Goal: Transaction & Acquisition: Download file/media

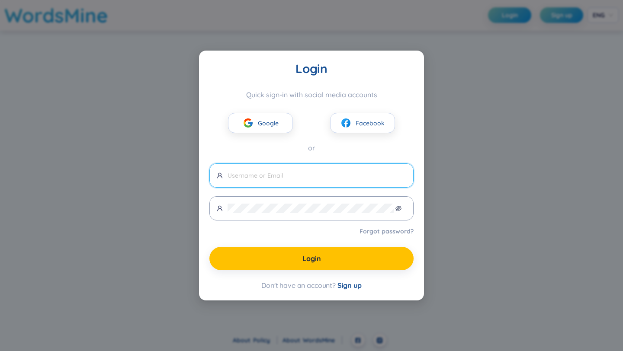
click at [472, 268] on div "Login Quick sign-in with social media accounts Google Facebook or Forgot passwo…" at bounding box center [311, 175] width 623 height 351
click at [353, 282] on span "Sign up" at bounding box center [349, 285] width 24 height 9
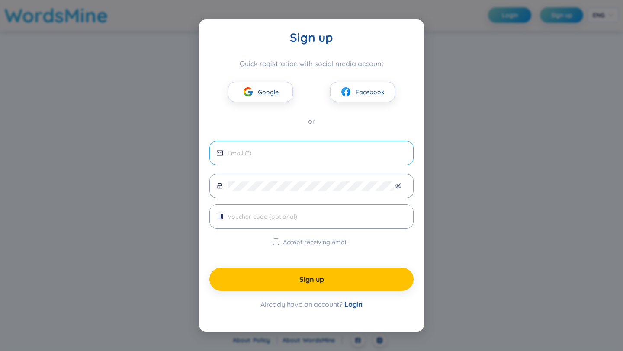
click at [302, 148] on span at bounding box center [311, 153] width 204 height 24
click at [261, 88] on span "Google" at bounding box center [268, 92] width 21 height 10
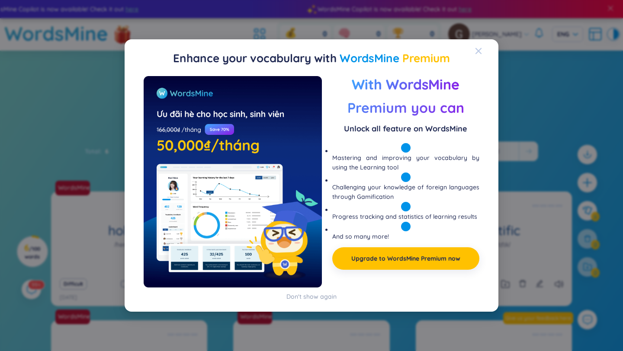
click at [478, 48] on icon "Close" at bounding box center [478, 51] width 7 height 7
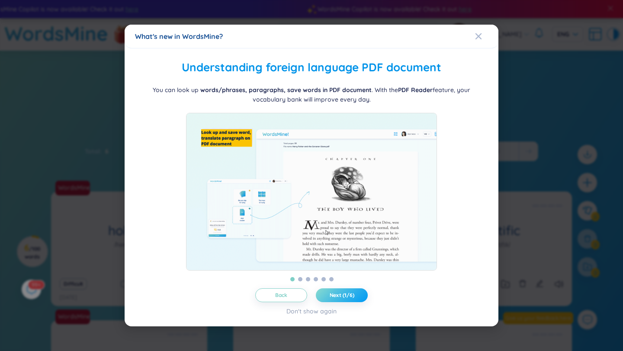
click at [340, 299] on span "Next (1/6)" at bounding box center [342, 295] width 25 height 7
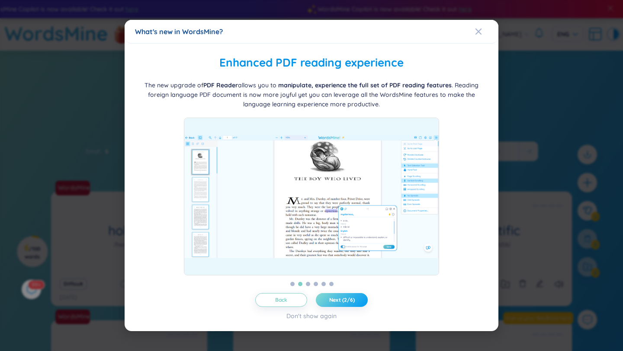
click at [340, 299] on span "Next (2/6)" at bounding box center [342, 300] width 26 height 7
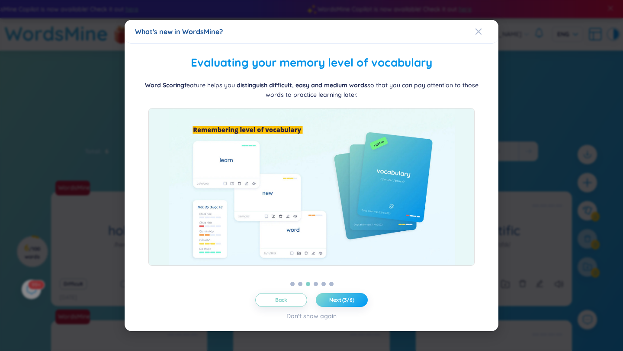
click at [340, 299] on span "Next (3/6)" at bounding box center [341, 300] width 25 height 7
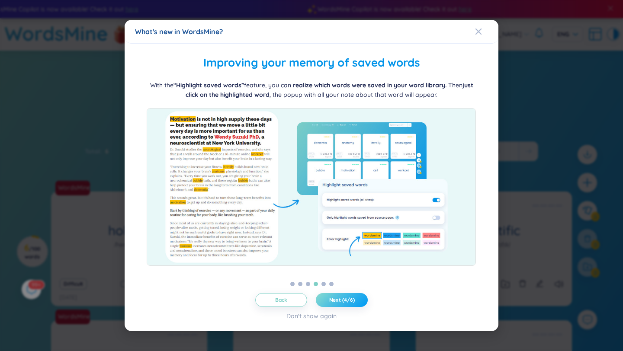
click at [340, 299] on span "Next (4/6)" at bounding box center [342, 300] width 26 height 7
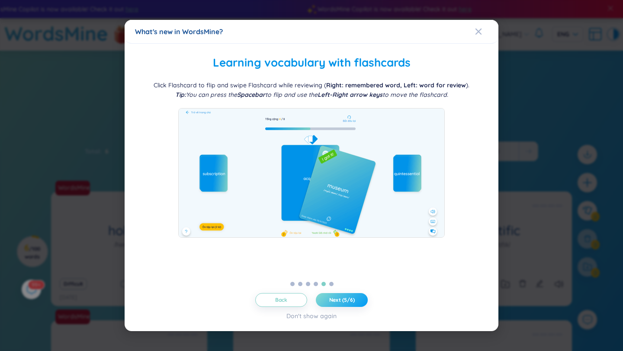
click at [340, 299] on span "Next (5/6)" at bounding box center [342, 300] width 26 height 7
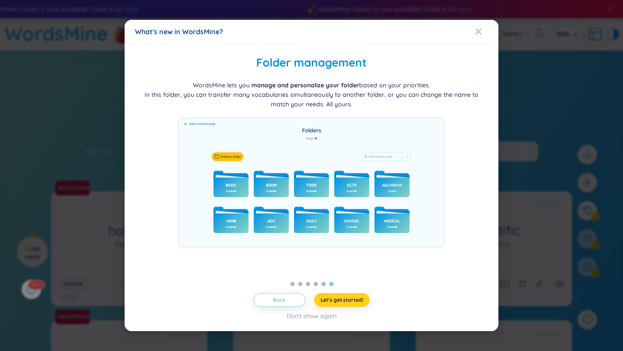
click at [340, 299] on span "Let's get started!" at bounding box center [342, 300] width 43 height 7
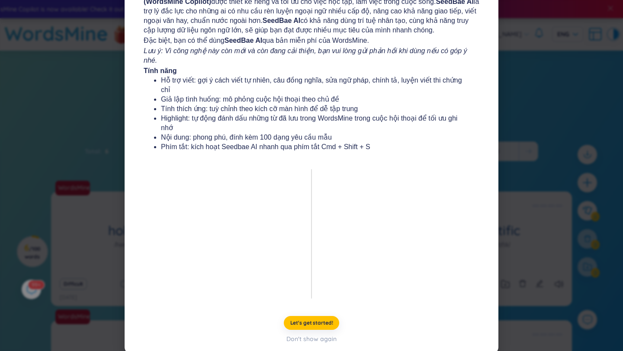
scroll to position [104, 0]
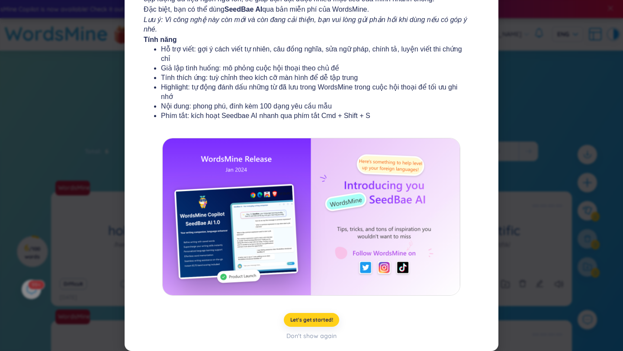
click at [315, 319] on span "Let's get started!" at bounding box center [311, 320] width 43 height 7
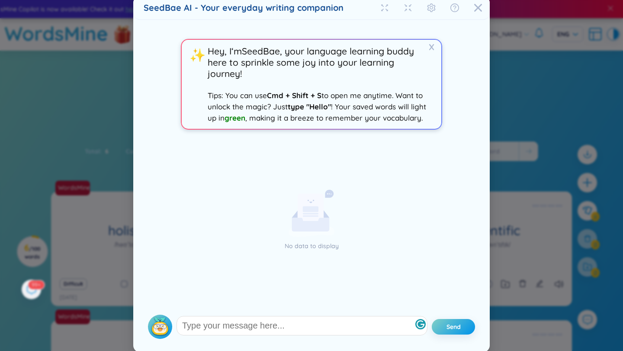
scroll to position [0, 0]
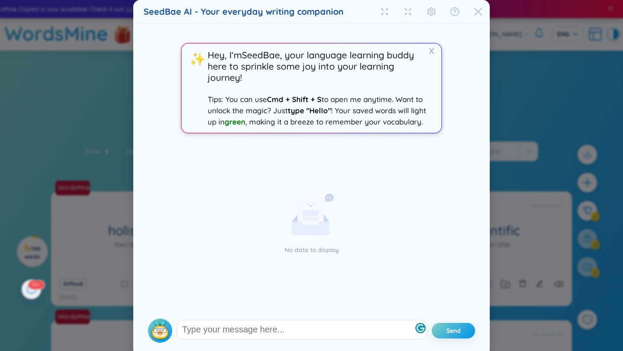
click at [475, 9] on icon "Close" at bounding box center [478, 12] width 8 height 8
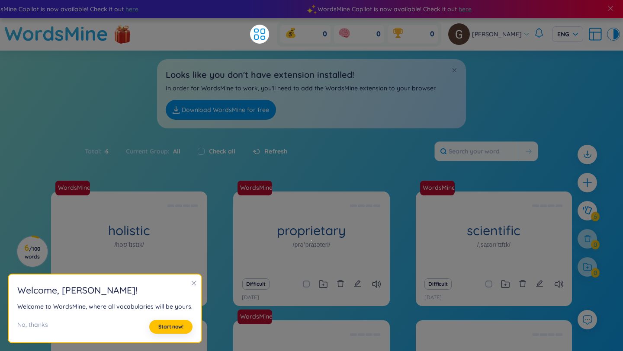
click at [191, 280] on icon "close" at bounding box center [194, 283] width 6 height 6
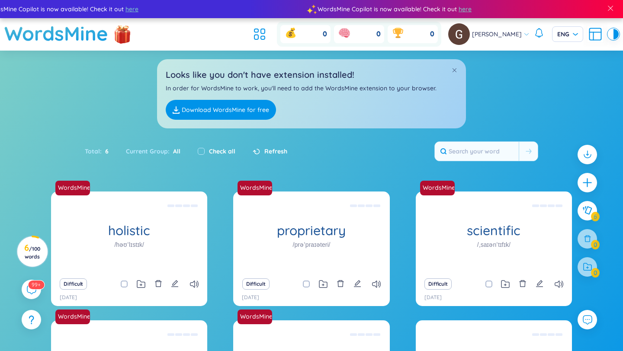
click at [225, 109] on link "Download WordsMine for free" at bounding box center [221, 110] width 110 height 20
